Goal: Find contact information: Find contact information

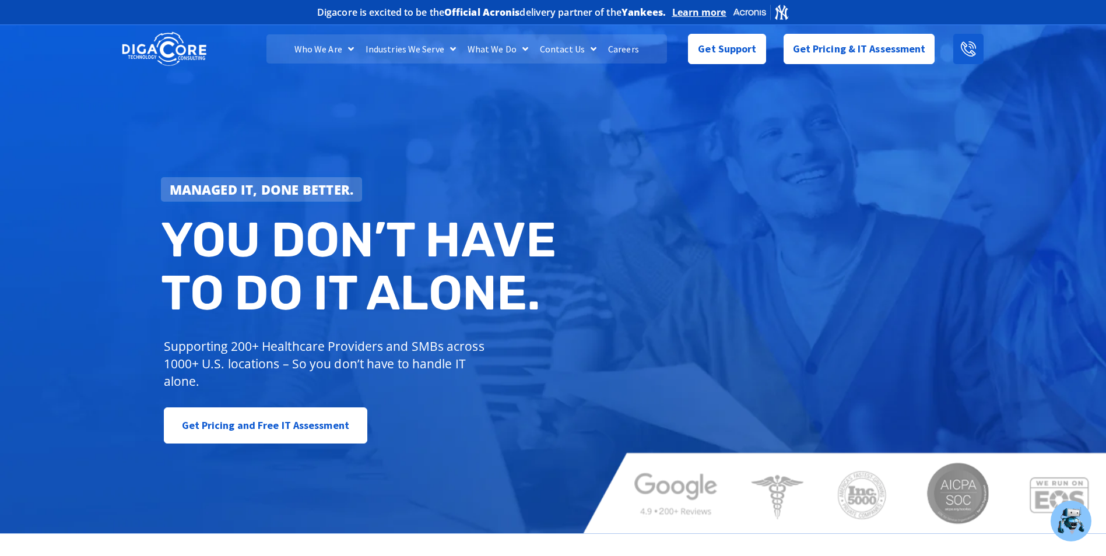
click at [965, 47] on icon at bounding box center [968, 48] width 15 height 15
click at [565, 45] on link "Contact Us" at bounding box center [568, 48] width 68 height 29
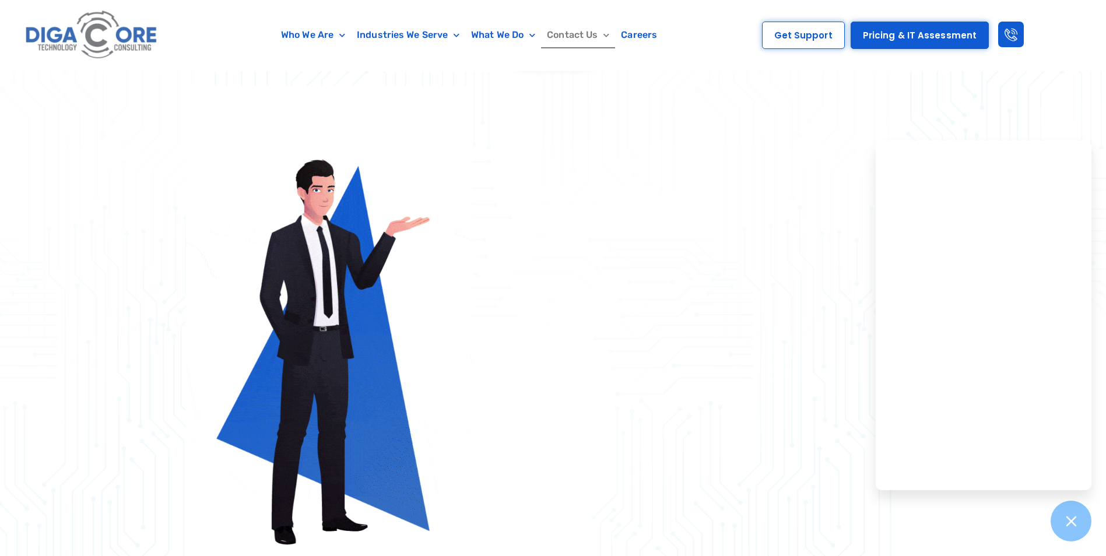
scroll to position [525, 0]
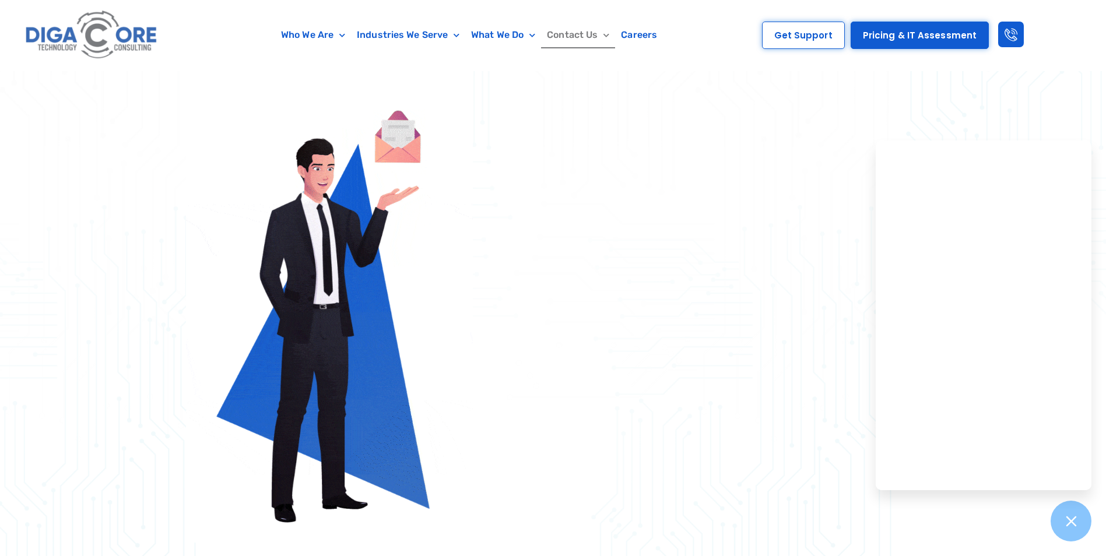
click at [1065, 114] on div at bounding box center [553, 198] width 1106 height 771
click at [1016, 89] on div at bounding box center [553, 198] width 1106 height 771
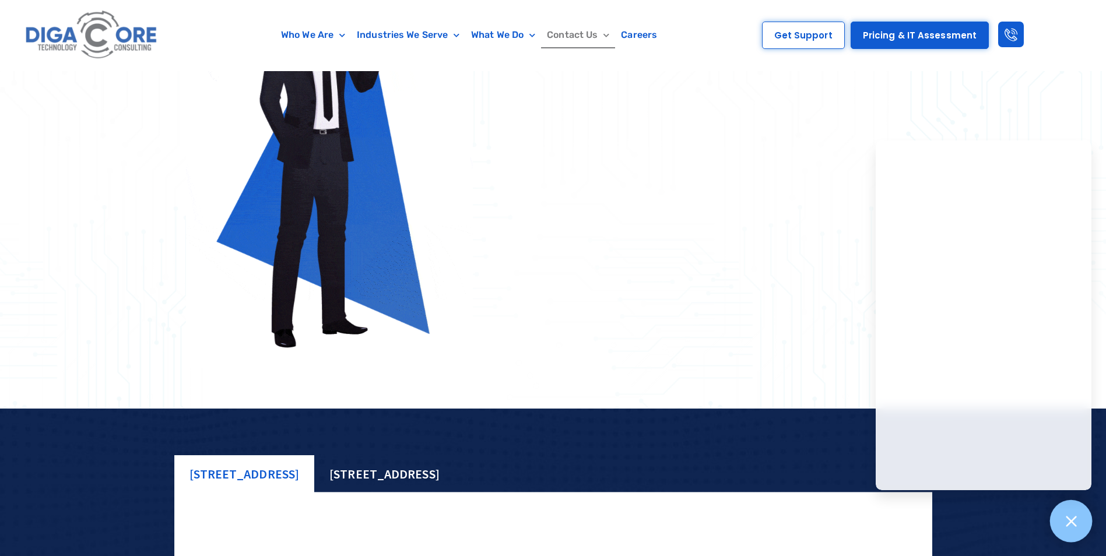
click at [1066, 531] on div at bounding box center [1071, 521] width 43 height 43
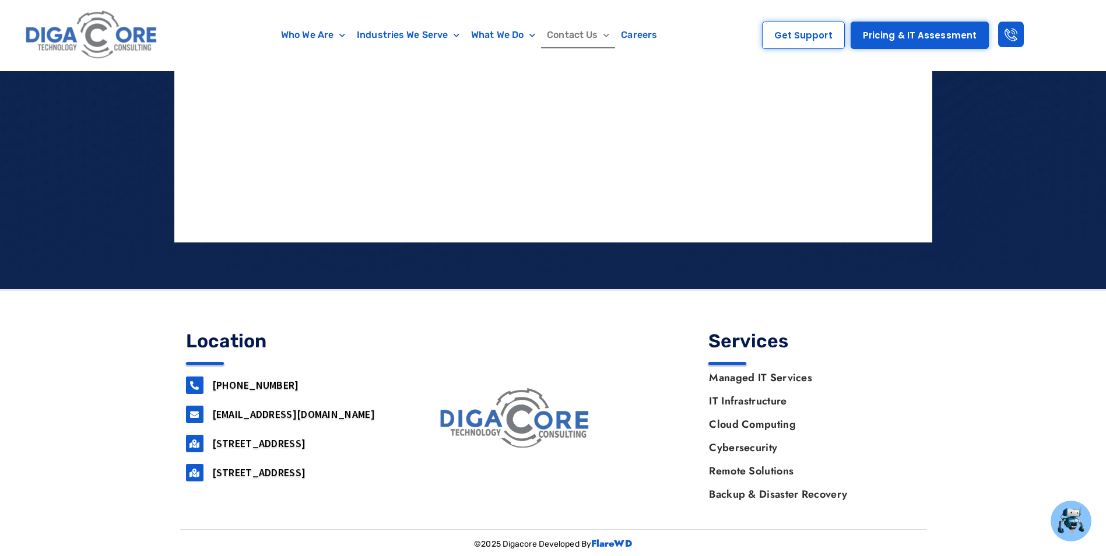
scroll to position [1262, 0]
